Goal: Navigation & Orientation: Find specific page/section

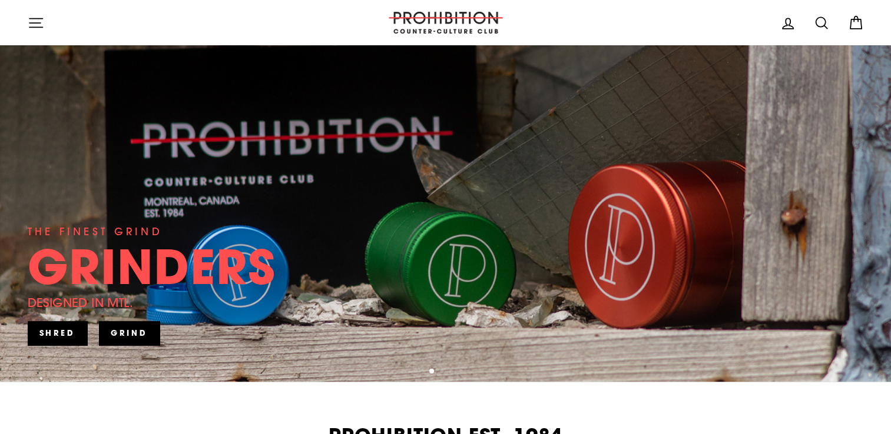
scroll to position [165, 0]
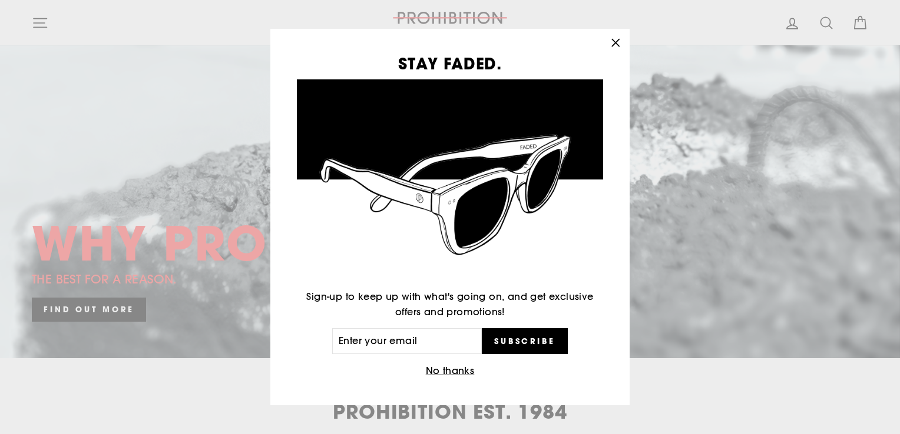
click at [437, 370] on button "No thanks" at bounding box center [450, 371] width 56 height 16
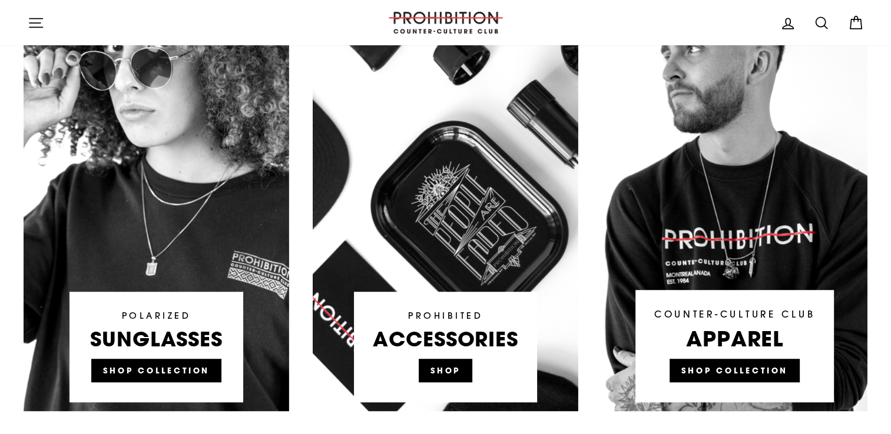
scroll to position [706, 0]
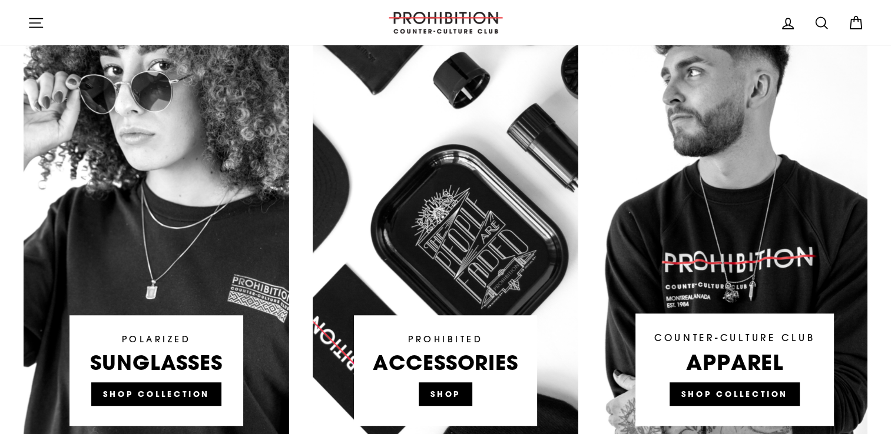
click at [438, 397] on link at bounding box center [446, 211] width 266 height 447
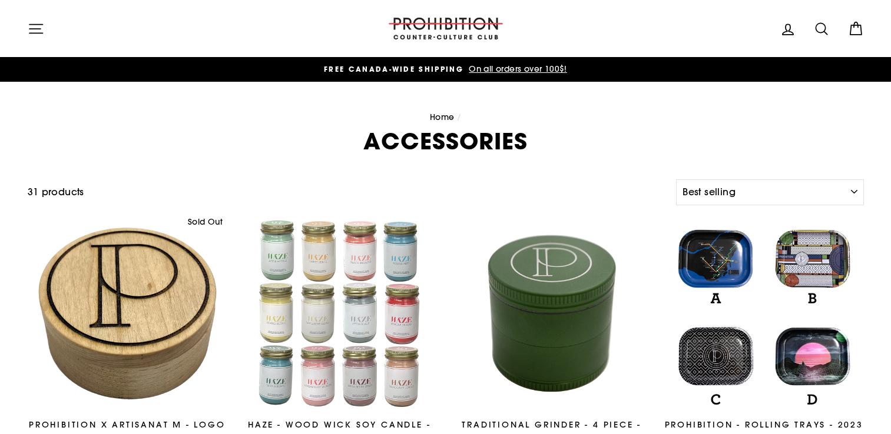
select select "best-selling"
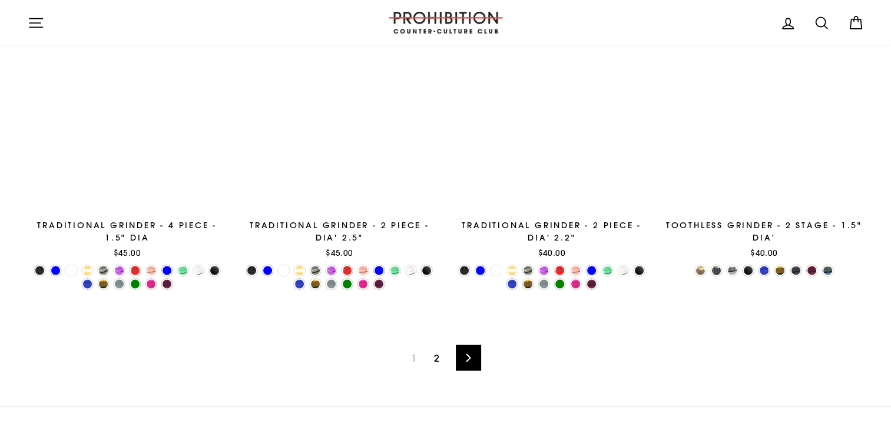
scroll to position [1907, 0]
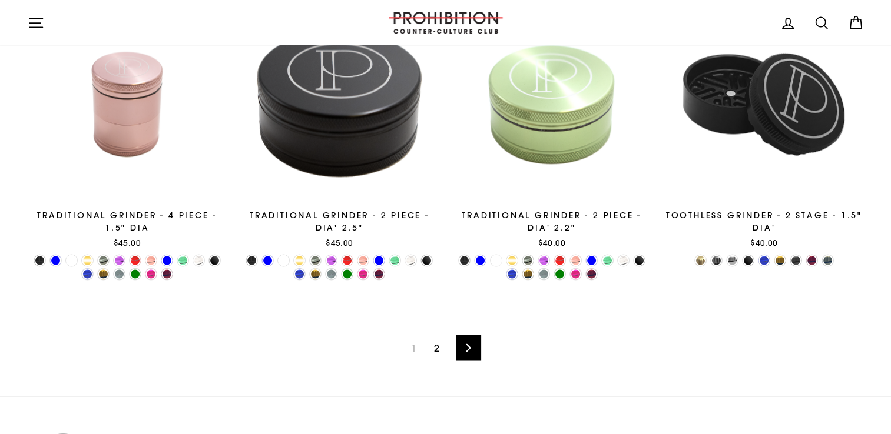
click at [434, 343] on link "2" at bounding box center [436, 348] width 19 height 19
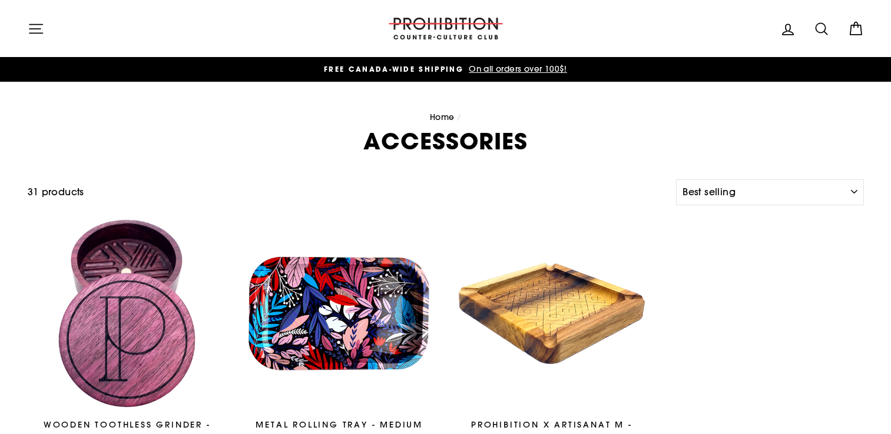
select select "best-selling"
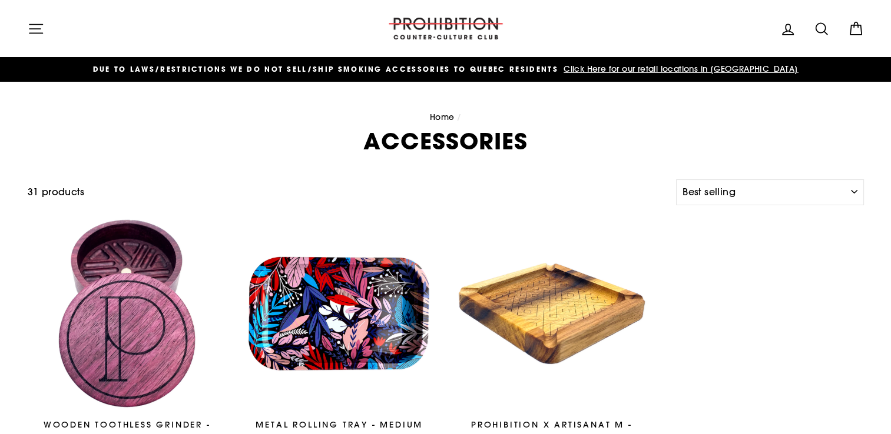
click at [32, 28] on icon "button" at bounding box center [36, 29] width 16 height 16
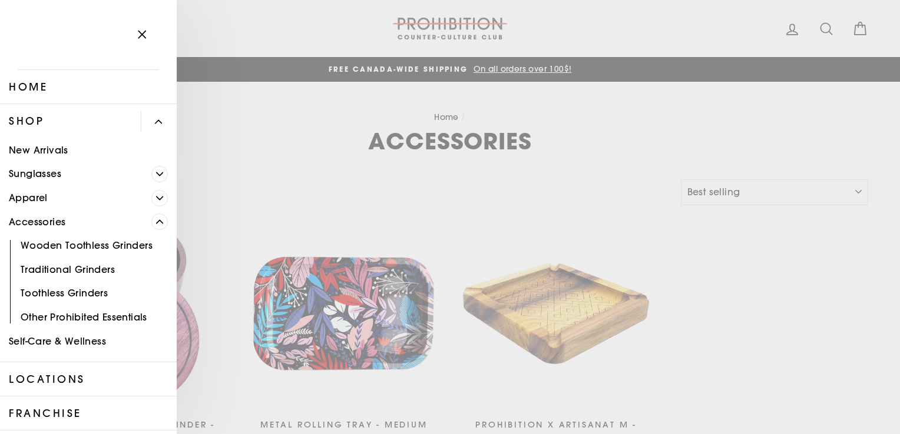
click at [156, 218] on icon "Primary" at bounding box center [159, 221] width 7 height 7
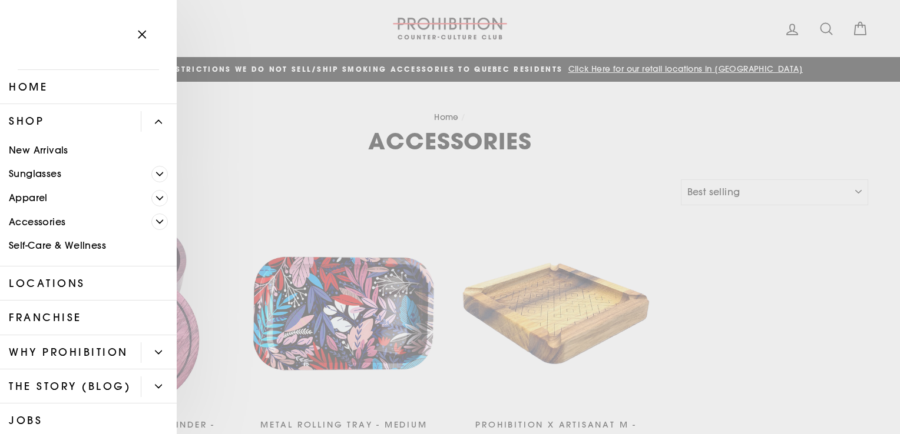
click at [156, 219] on icon "Primary" at bounding box center [159, 221] width 7 height 7
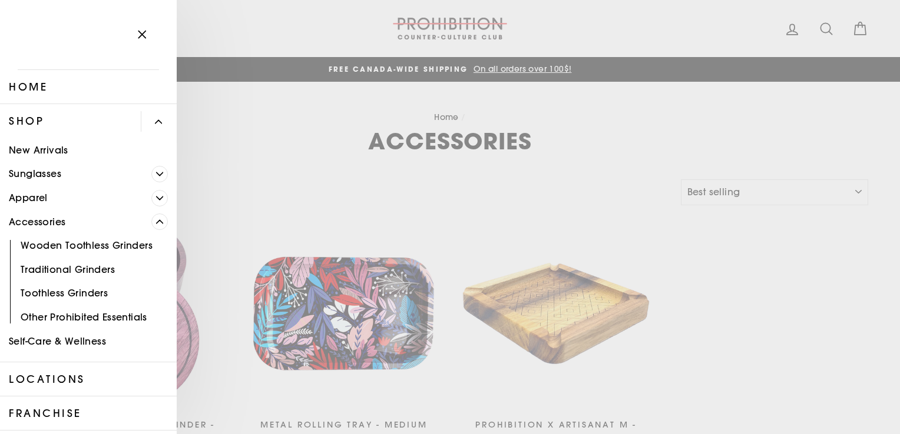
click at [111, 321] on link "Other Prohibited Essentials" at bounding box center [88, 318] width 177 height 24
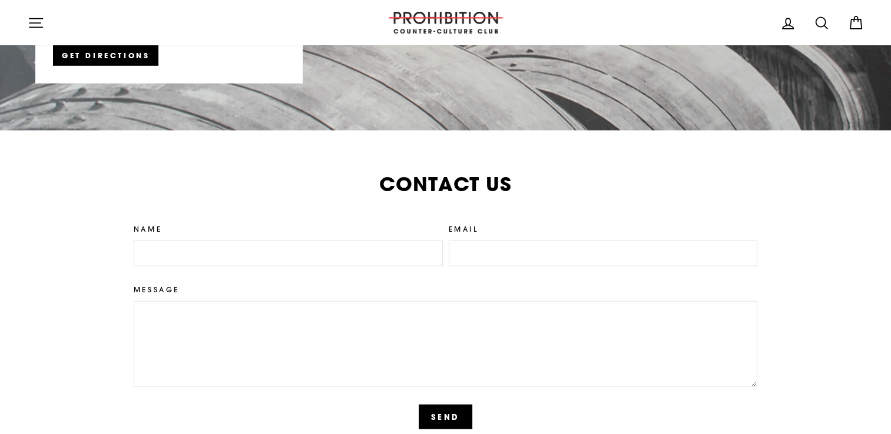
scroll to position [2637, 0]
